Goal: Task Accomplishment & Management: Manage account settings

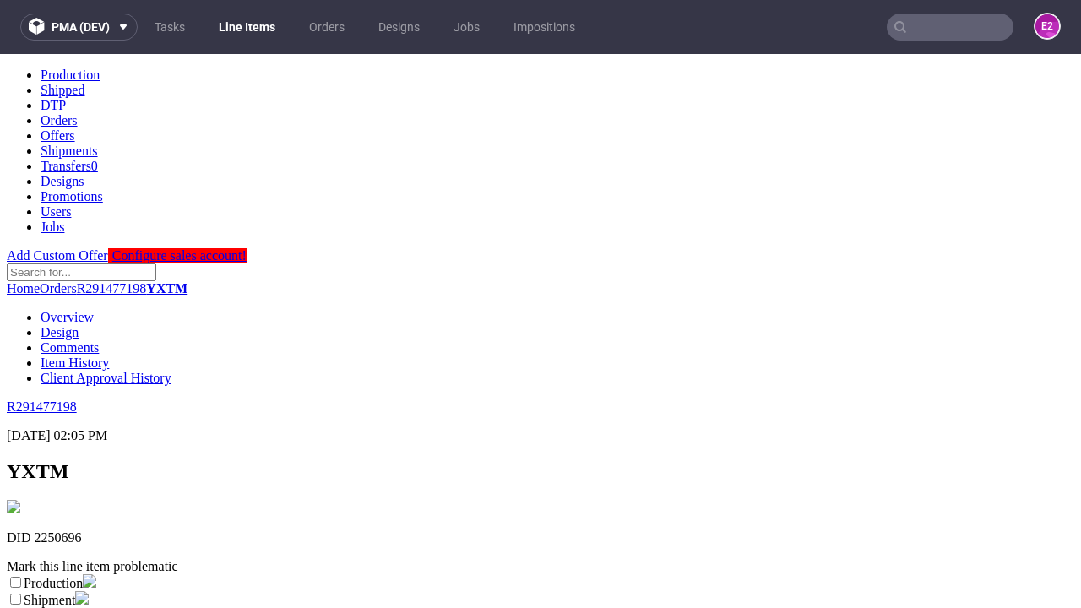
scroll to position [297, 0]
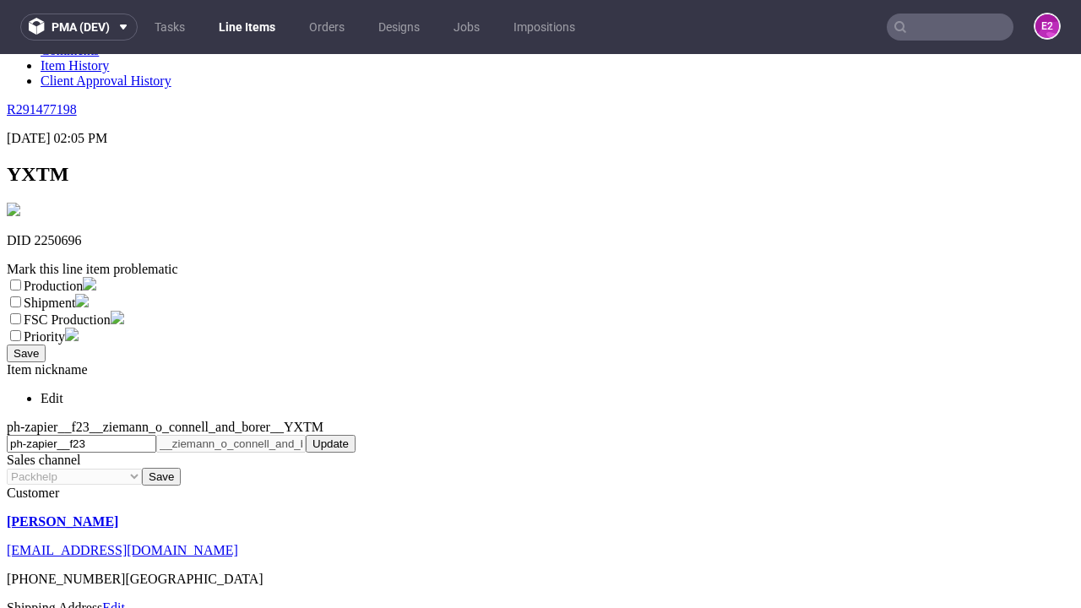
select select "dtp_ca_needed"
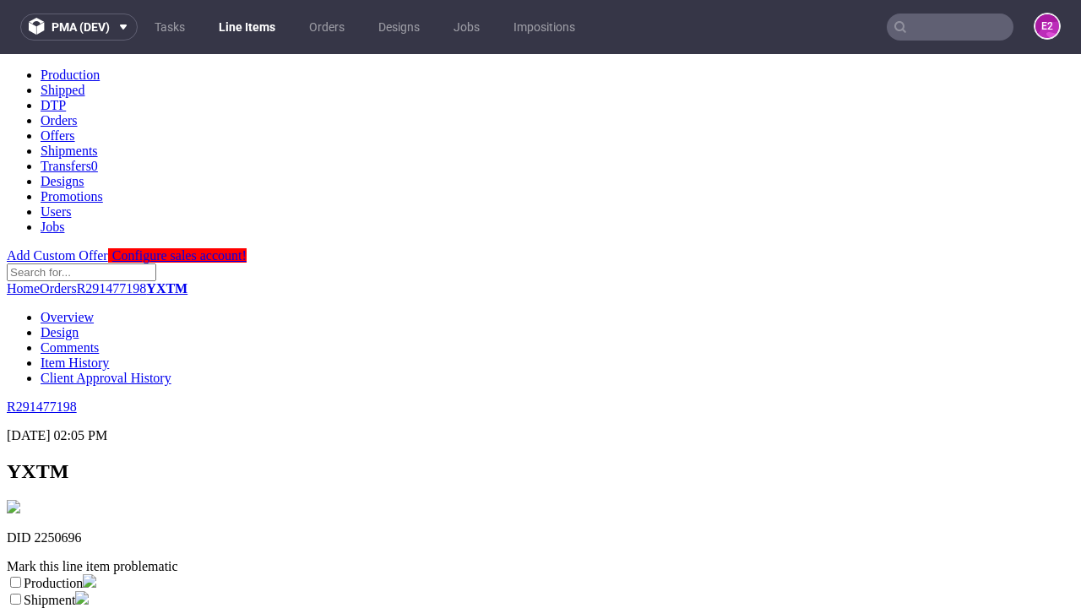
scroll to position [0, 0]
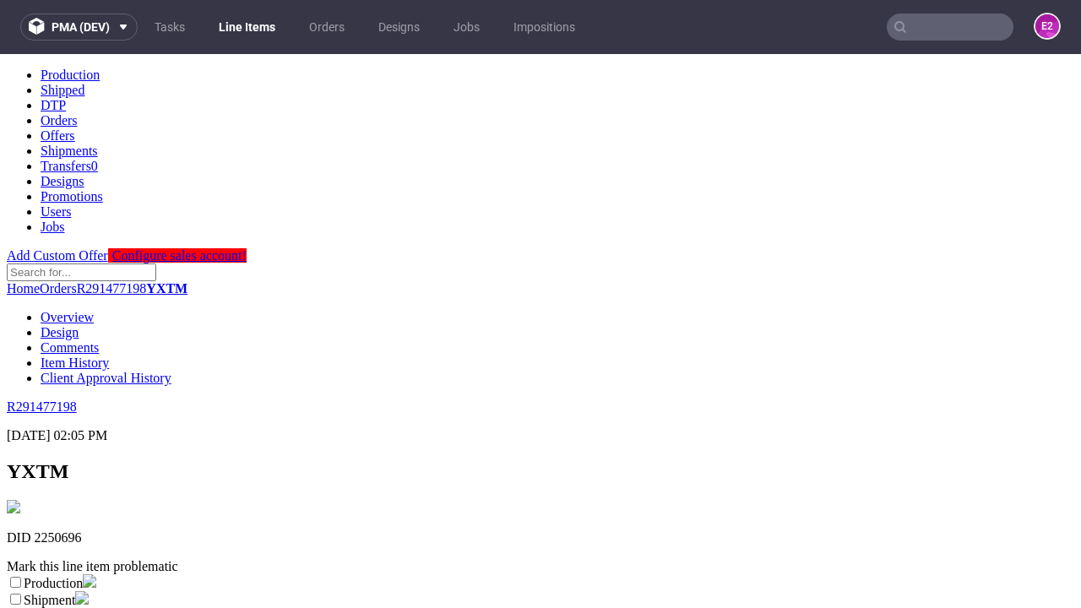
checkbox input "true"
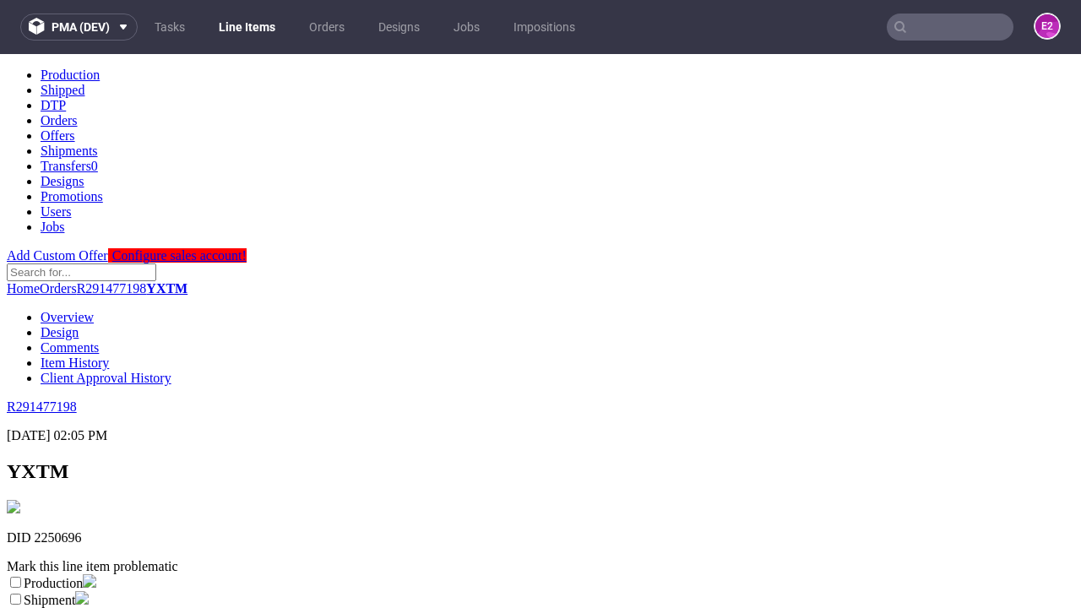
scroll to position [15, 0]
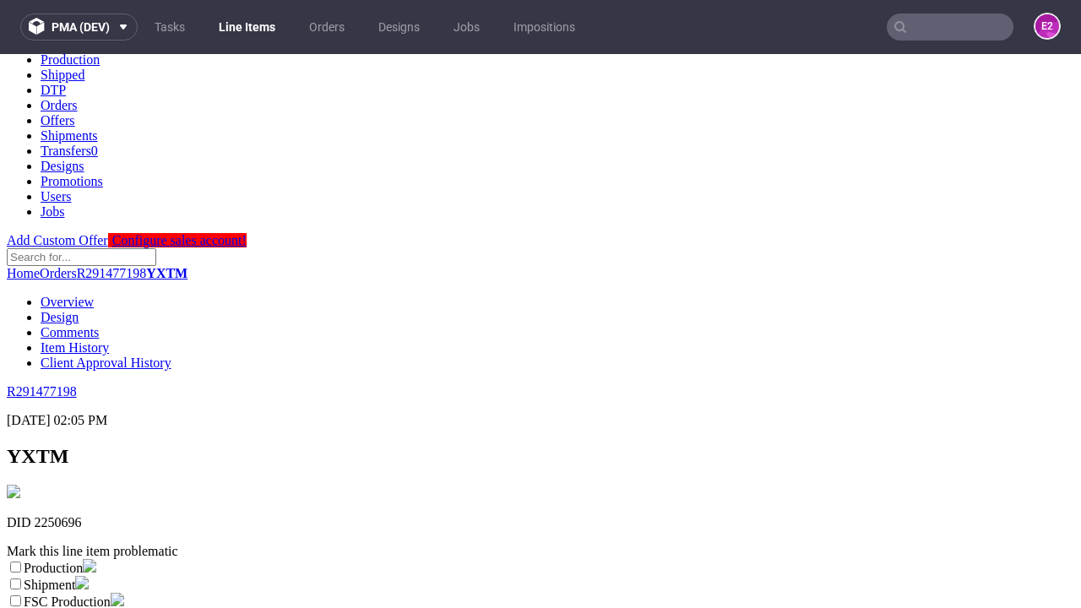
type textarea "test"
